Goal: Task Accomplishment & Management: Manage account settings

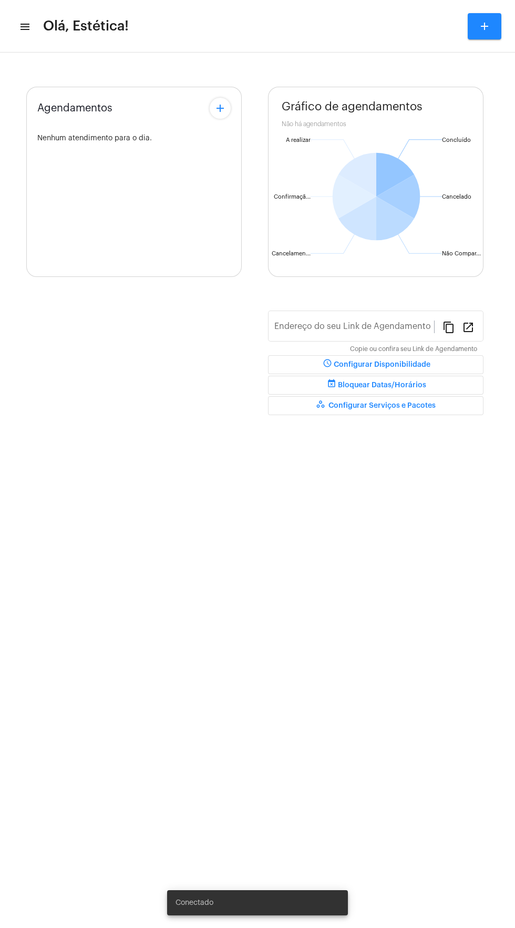
type input "[URL][DOMAIN_NAME]"
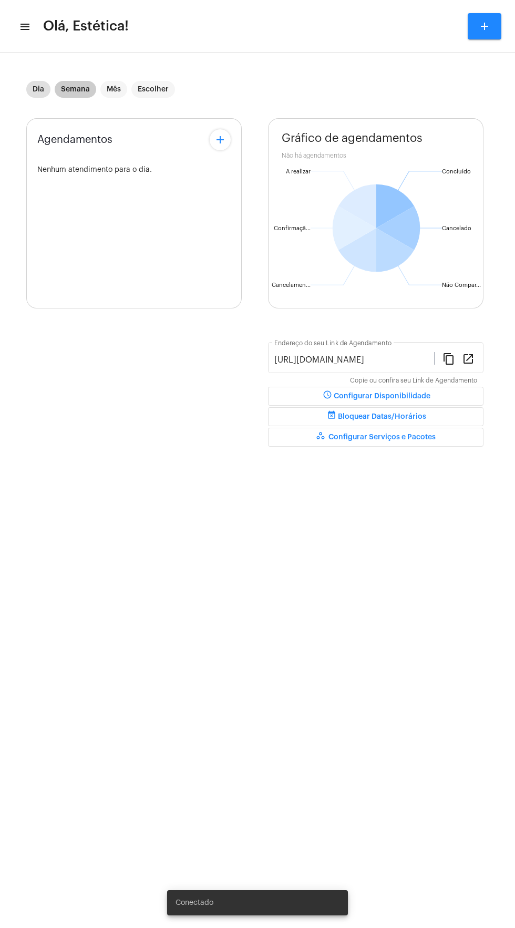
click at [70, 92] on mat-chip "Semana" at bounding box center [76, 89] width 42 height 17
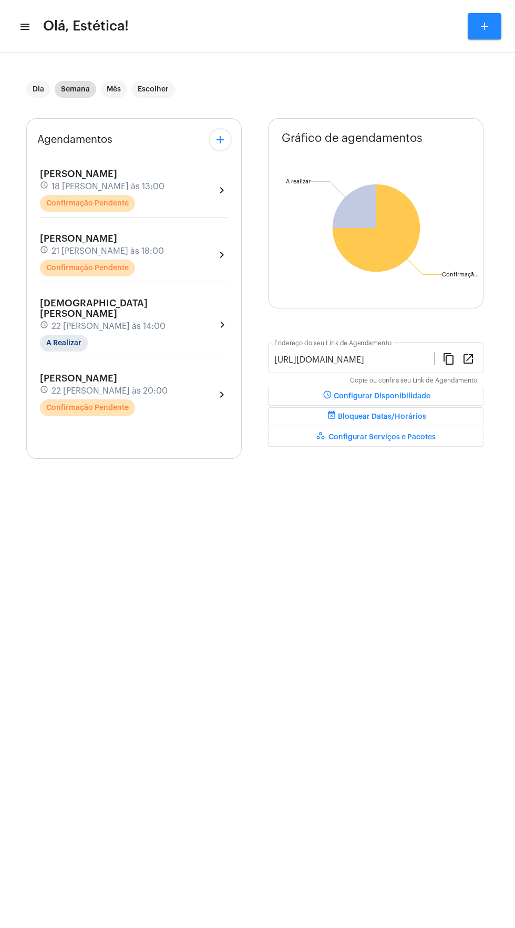
click at [172, 197] on div "[PERSON_NAME] schedule 18 [PERSON_NAME] às 13:00 Confirmação Pendente chevron_r…" at bounding box center [134, 190] width 188 height 43
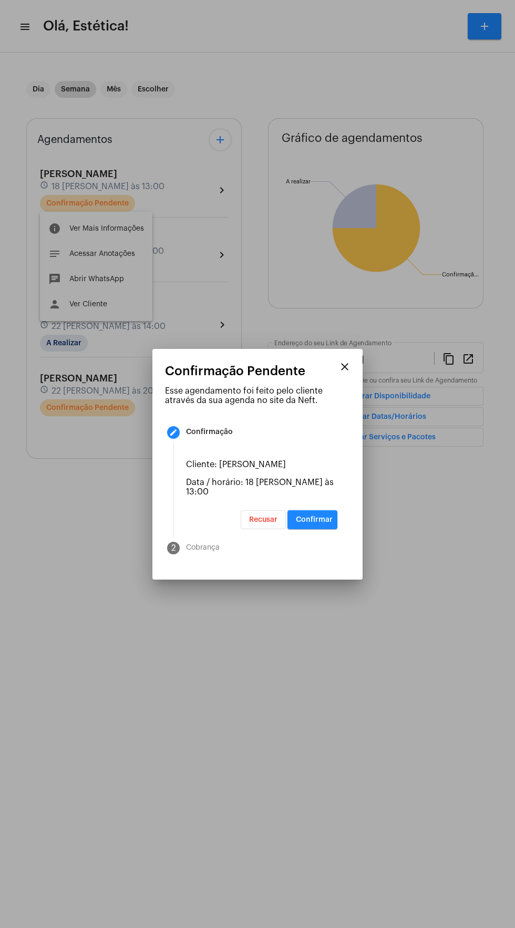
click at [330, 524] on span "Confirmar" at bounding box center [314, 519] width 37 height 7
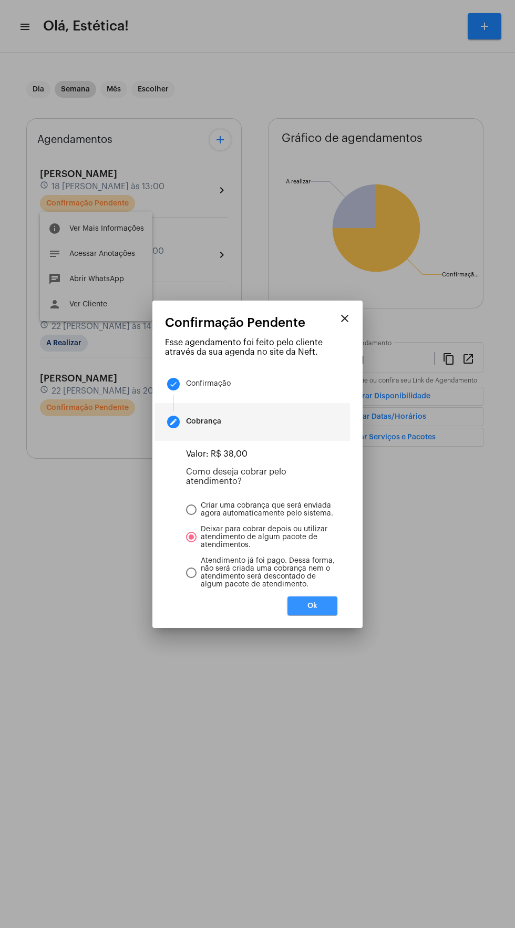
click at [324, 616] on button "Ok" at bounding box center [313, 606] width 50 height 19
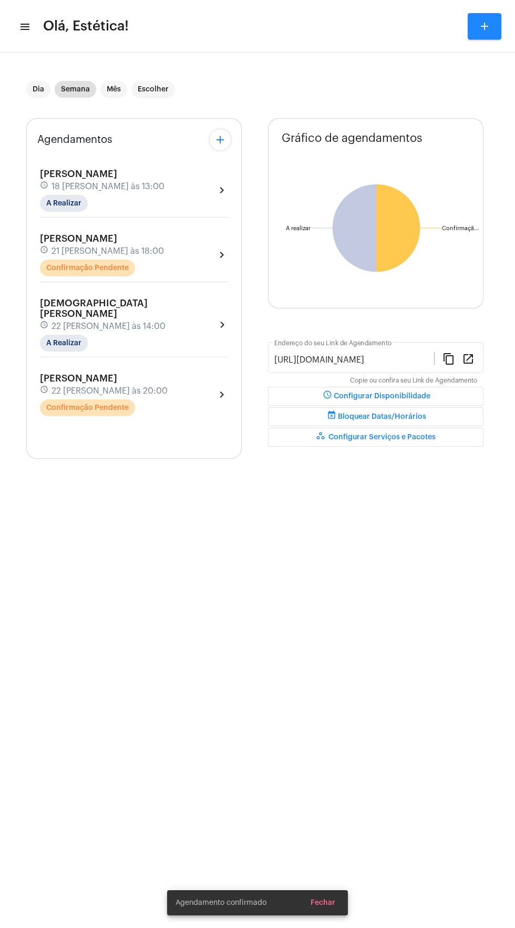
click at [172, 261] on div "[PERSON_NAME] schedule 21 [PERSON_NAME] às 18:00 Confirmação Pendente chevron_r…" at bounding box center [134, 254] width 188 height 43
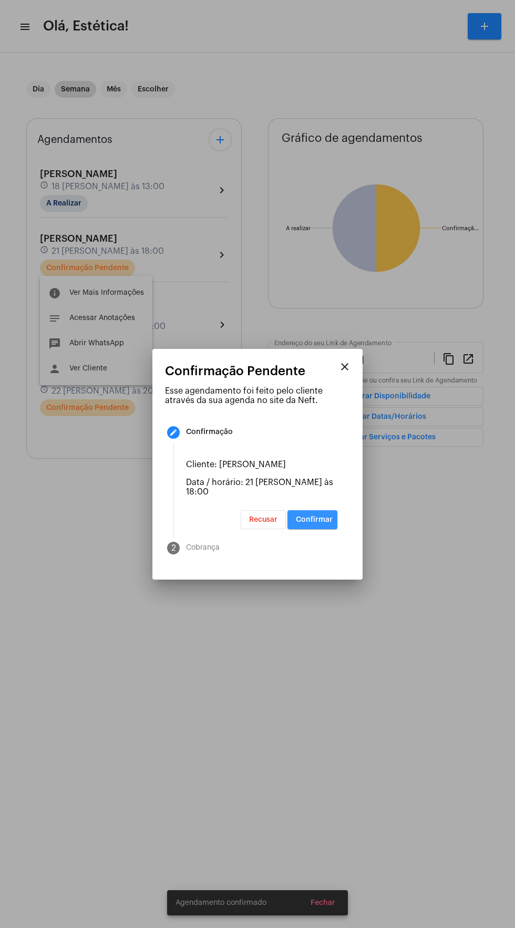
click at [329, 524] on span "Confirmar" at bounding box center [314, 519] width 37 height 7
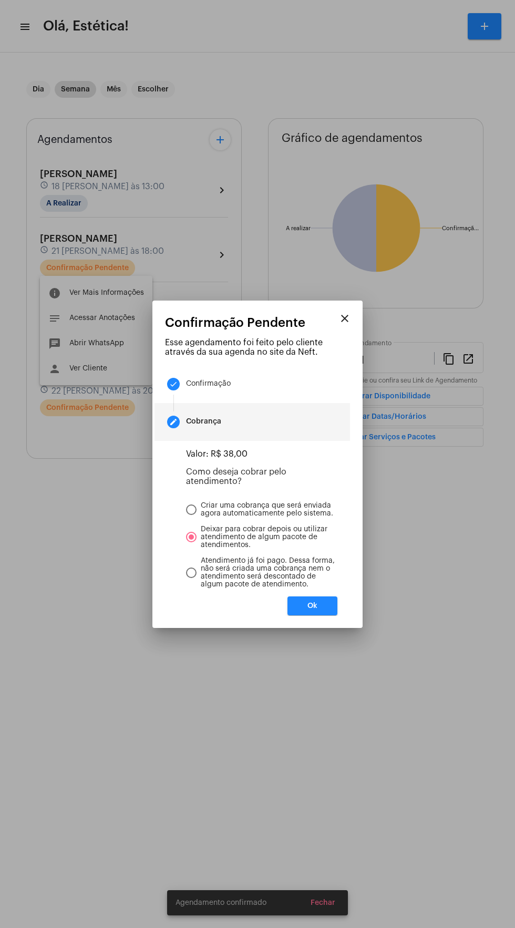
click at [336, 612] on button "Ok" at bounding box center [313, 606] width 50 height 19
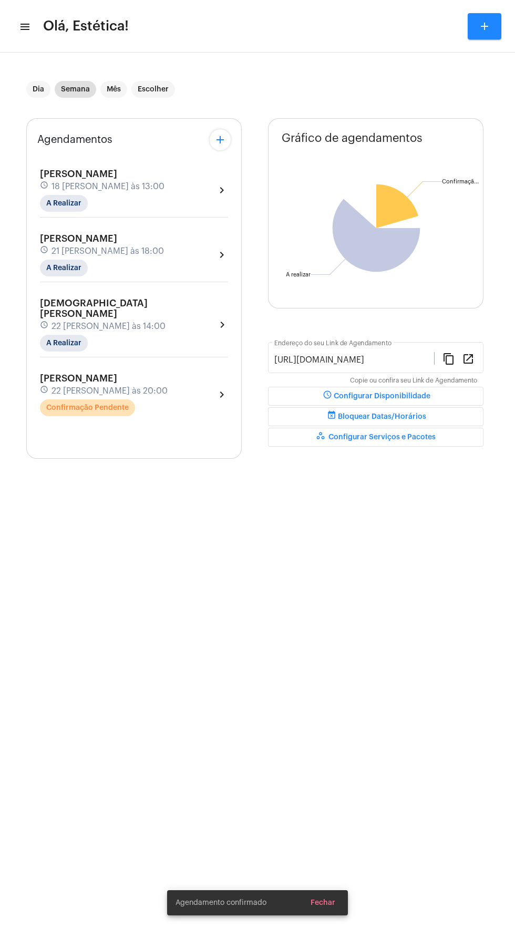
click at [181, 373] on div "[PERSON_NAME] schedule 22 [PERSON_NAME] às 20:00 Confirmação Pendente chevron_r…" at bounding box center [134, 394] width 188 height 43
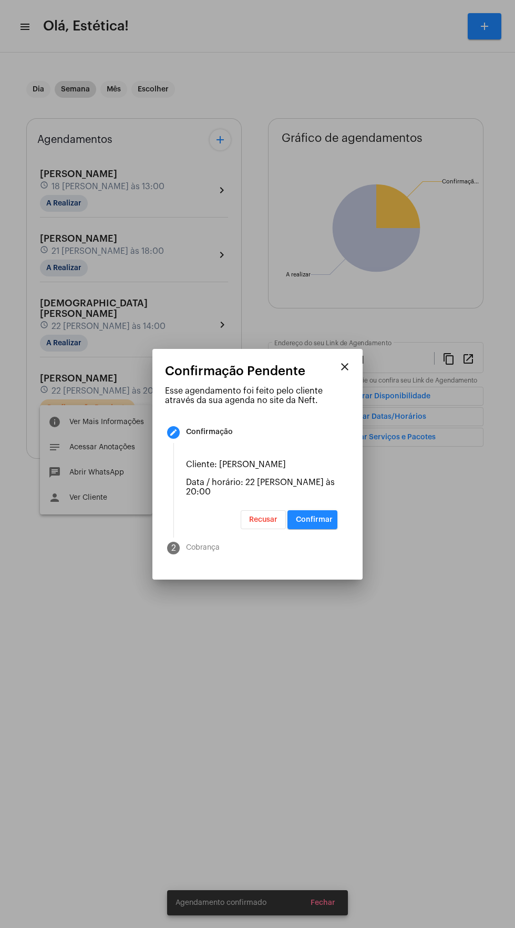
click at [331, 548] on mat-step-header "2 Cobrança" at bounding box center [253, 548] width 196 height 38
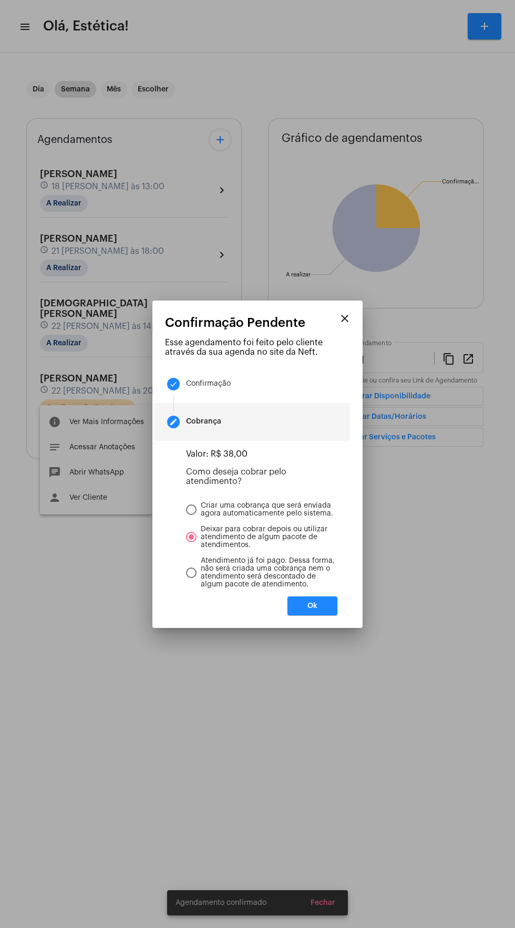
click at [327, 616] on button "Ok" at bounding box center [313, 606] width 50 height 19
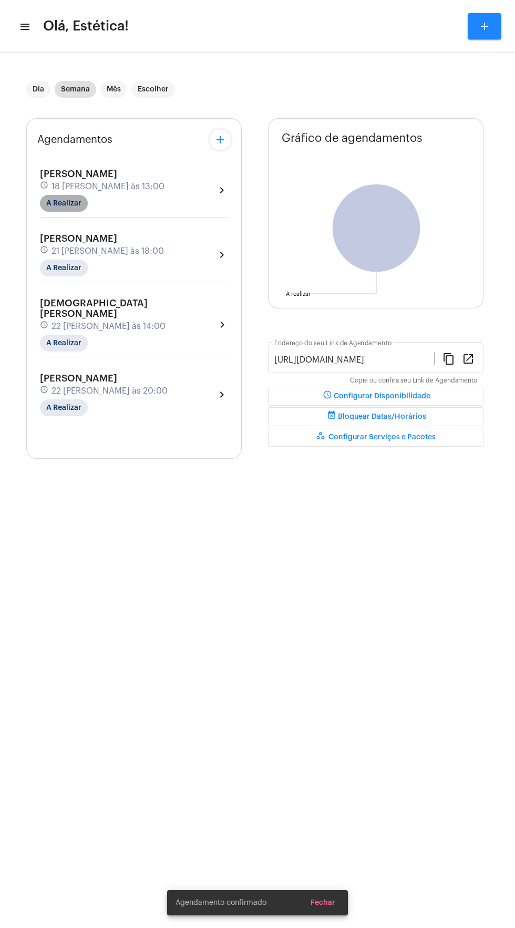
click at [80, 195] on mat-chip "A Realizar" at bounding box center [64, 203] width 48 height 17
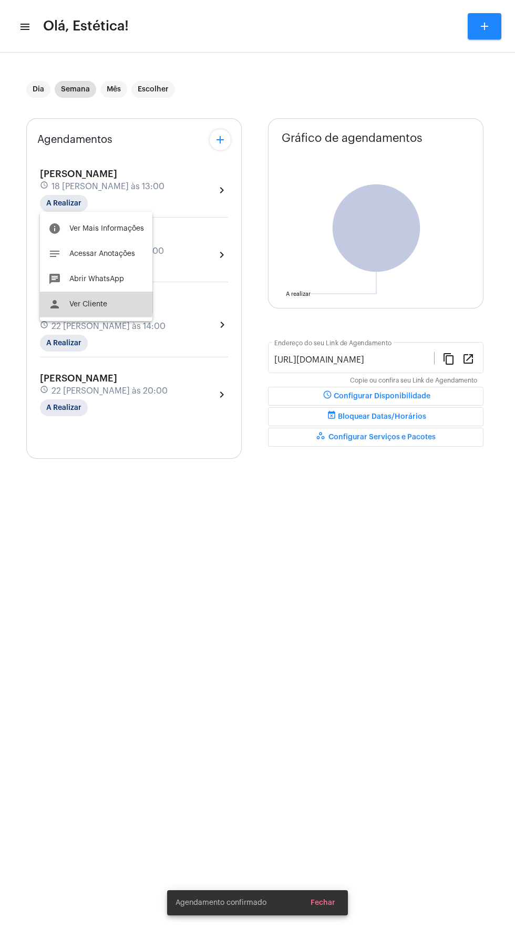
click at [91, 301] on span "Ver Cliente" at bounding box center [88, 304] width 38 height 7
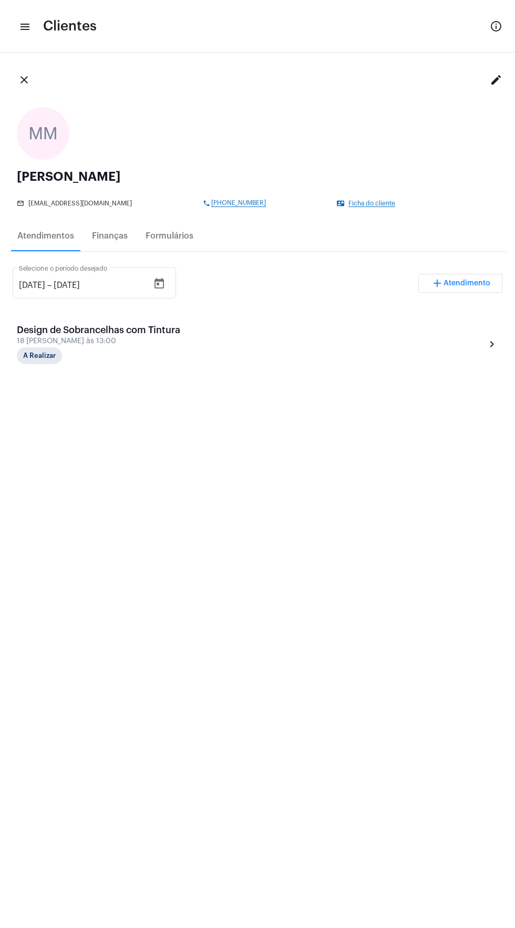
copy span "[PHONE_NUMBER]"
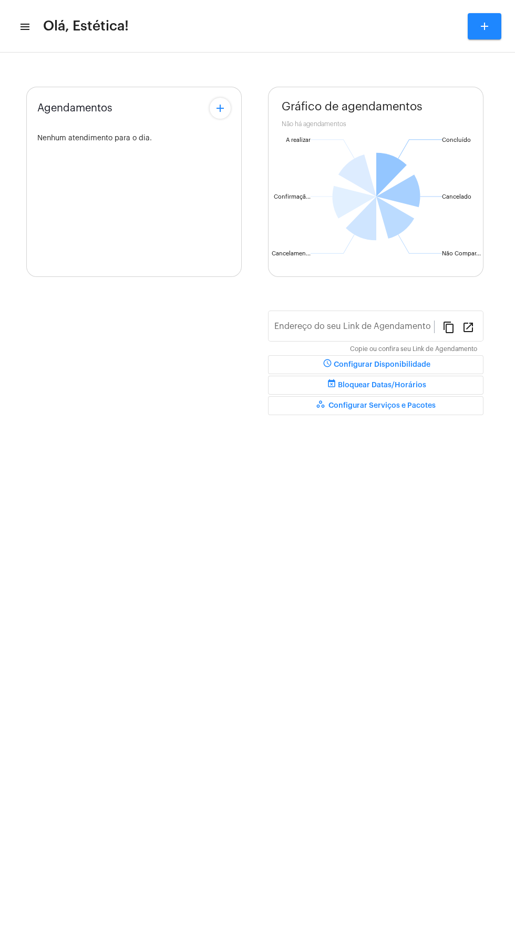
type input "[URL][DOMAIN_NAME]"
